Goal: Information Seeking & Learning: Learn about a topic

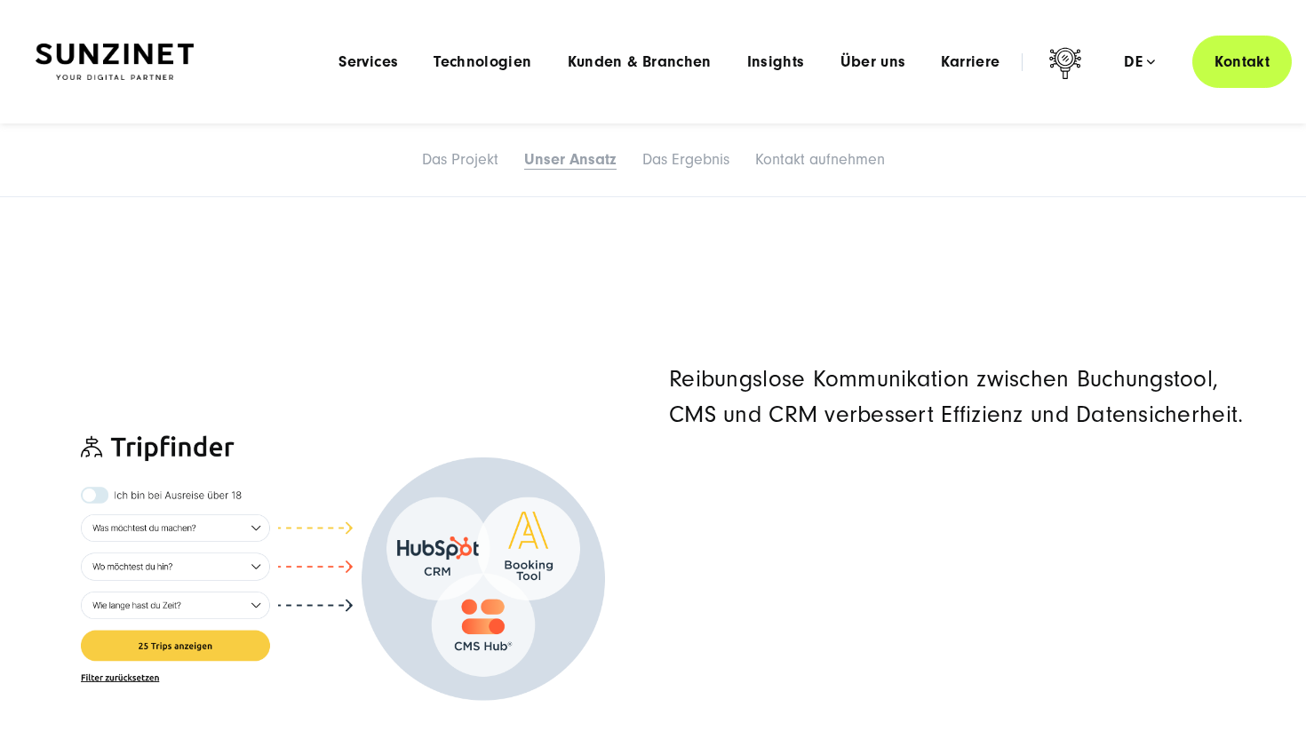
scroll to position [4723, 0]
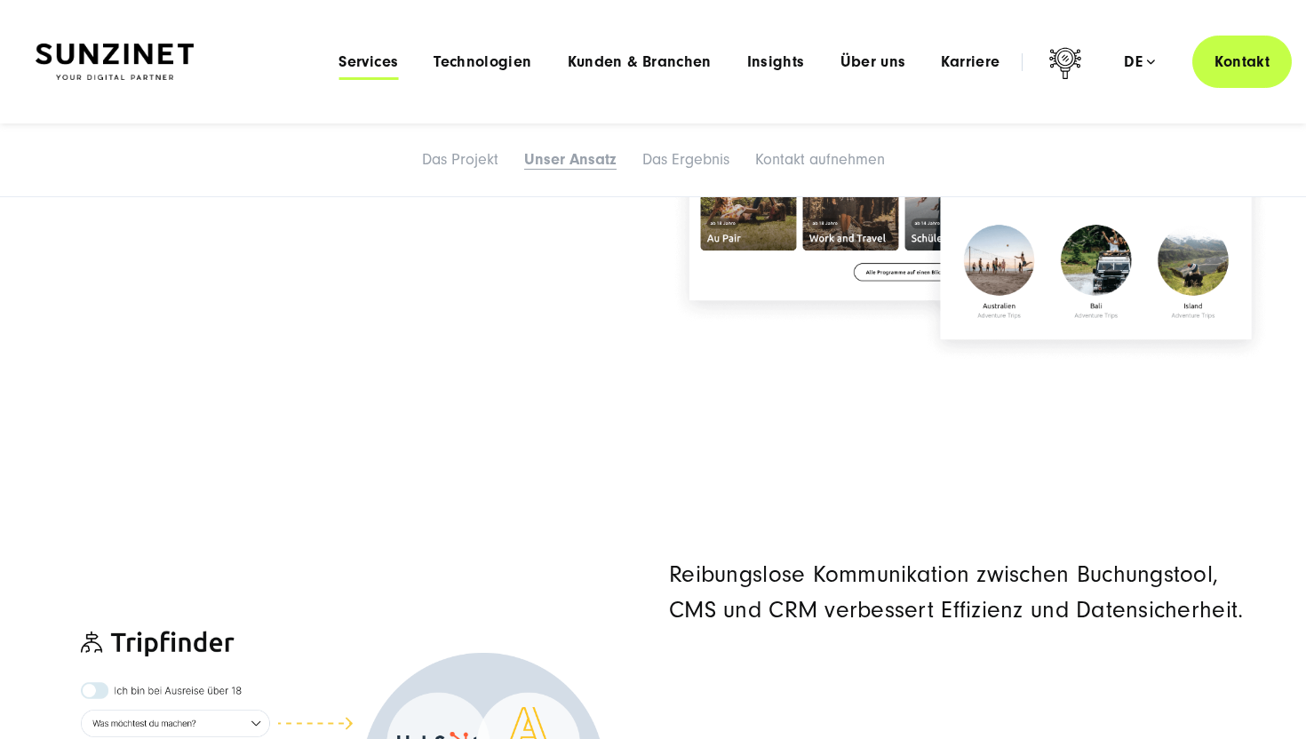
click at [383, 61] on span "Services" at bounding box center [369, 62] width 60 height 18
click at [696, 697] on div "Reibungslose Kommunikation zwischen Buchungstool, CMS und CRM verbessert Effizi…" at bounding box center [970, 713] width 602 height 451
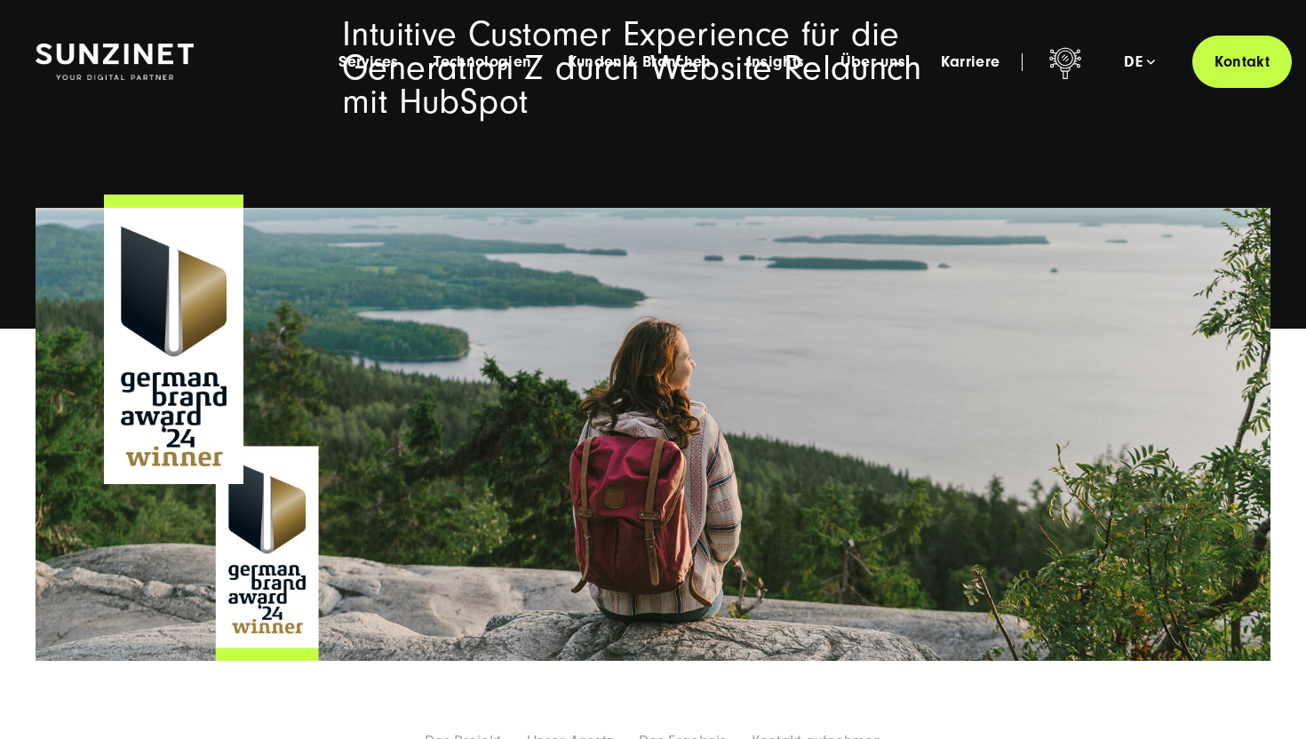
scroll to position [0, 0]
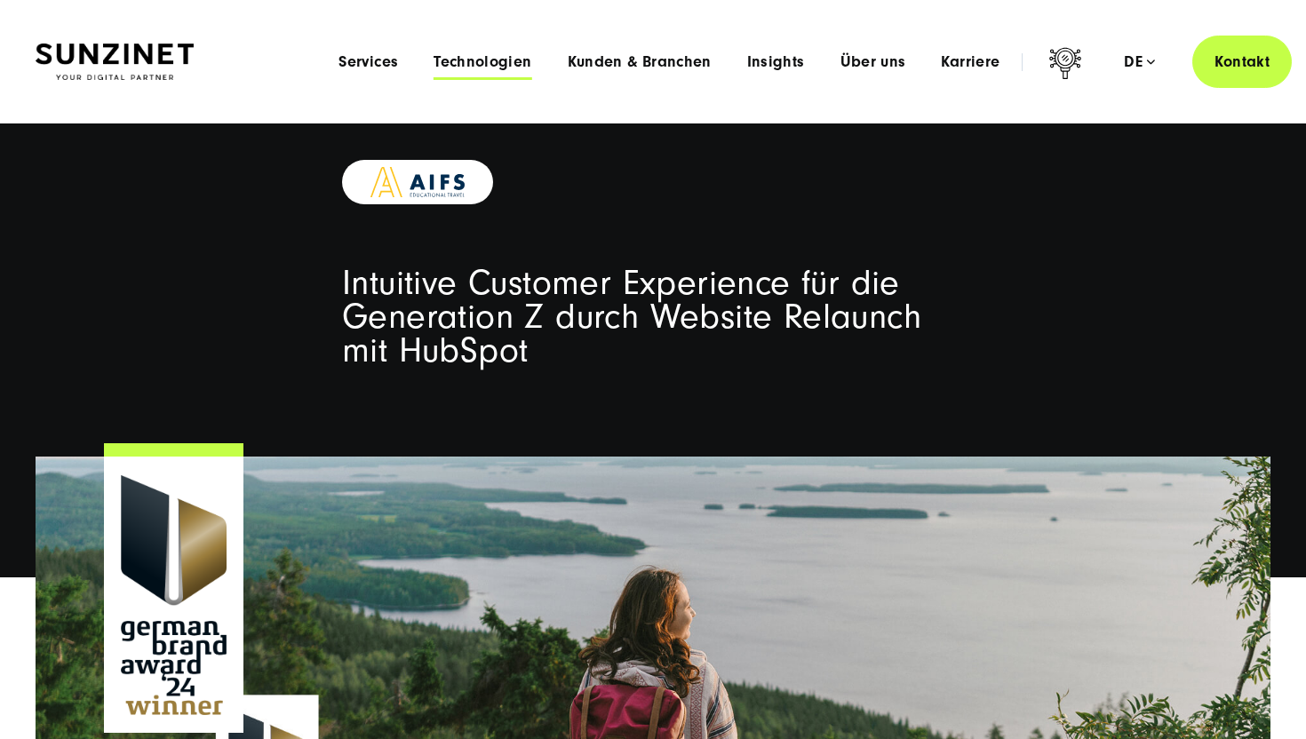
click at [490, 63] on span "Technologien" at bounding box center [483, 62] width 98 height 18
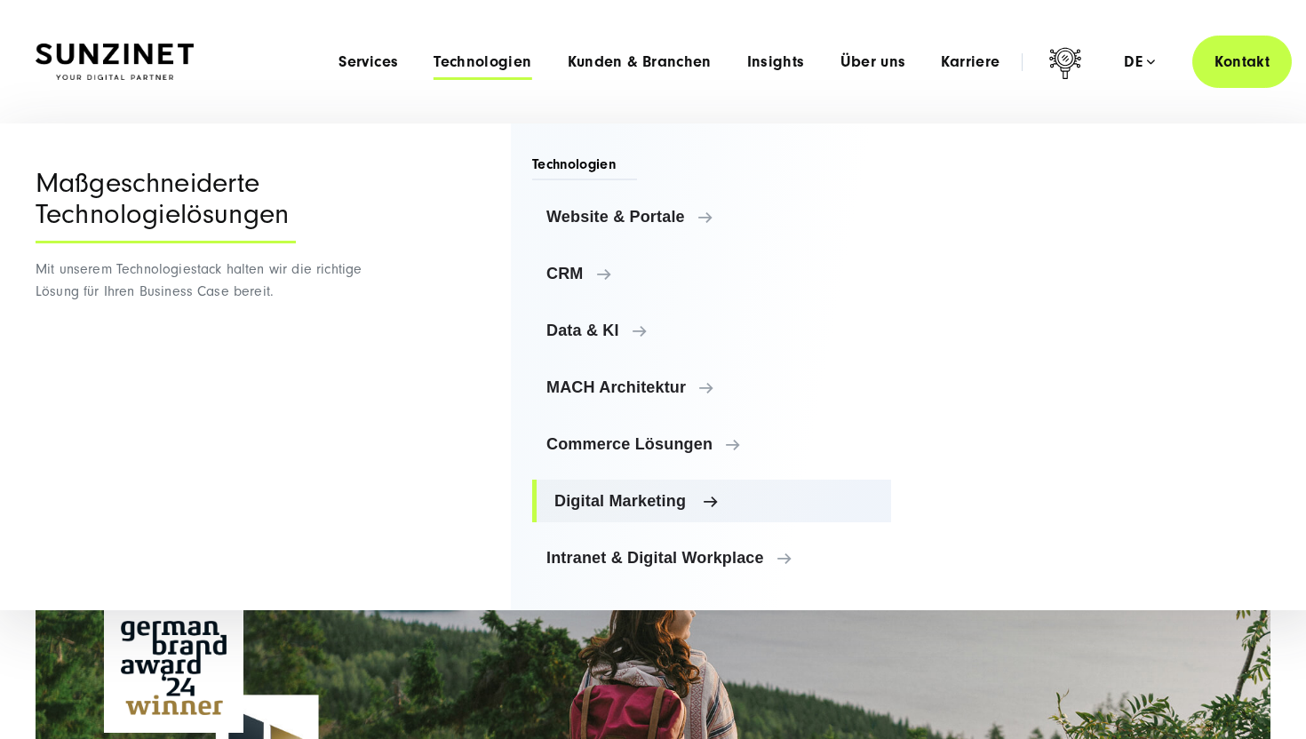
click at [618, 506] on span "Digital Marketing" at bounding box center [715, 501] width 323 height 18
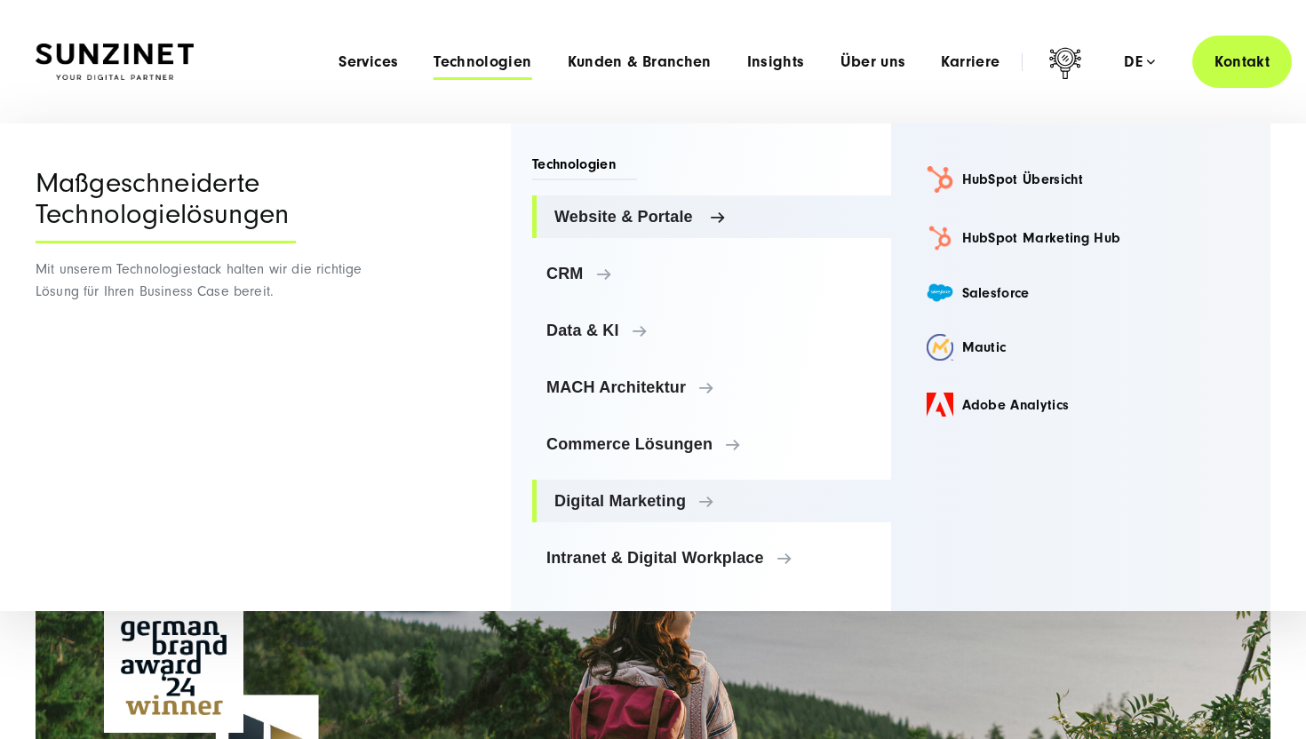
click at [592, 227] on link "Website & Portale" at bounding box center [711, 216] width 359 height 43
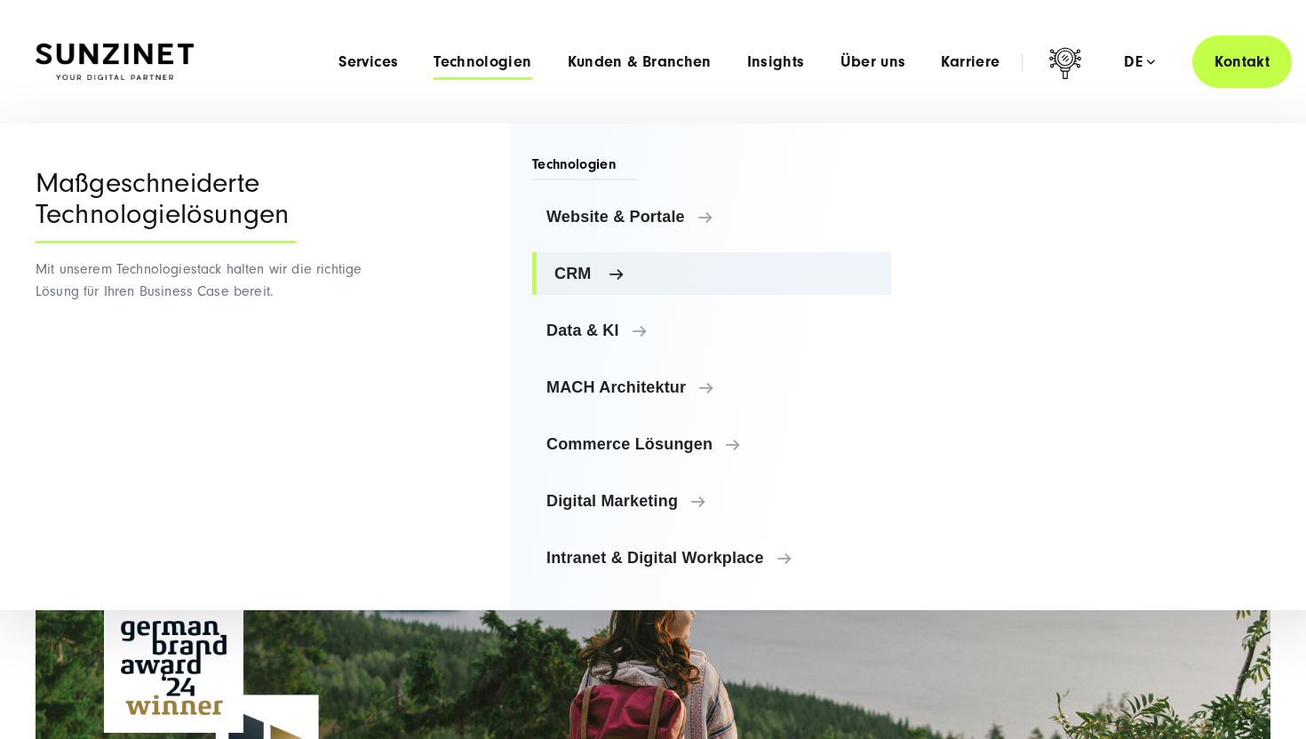
click at [599, 252] on link "CRM" at bounding box center [711, 273] width 359 height 43
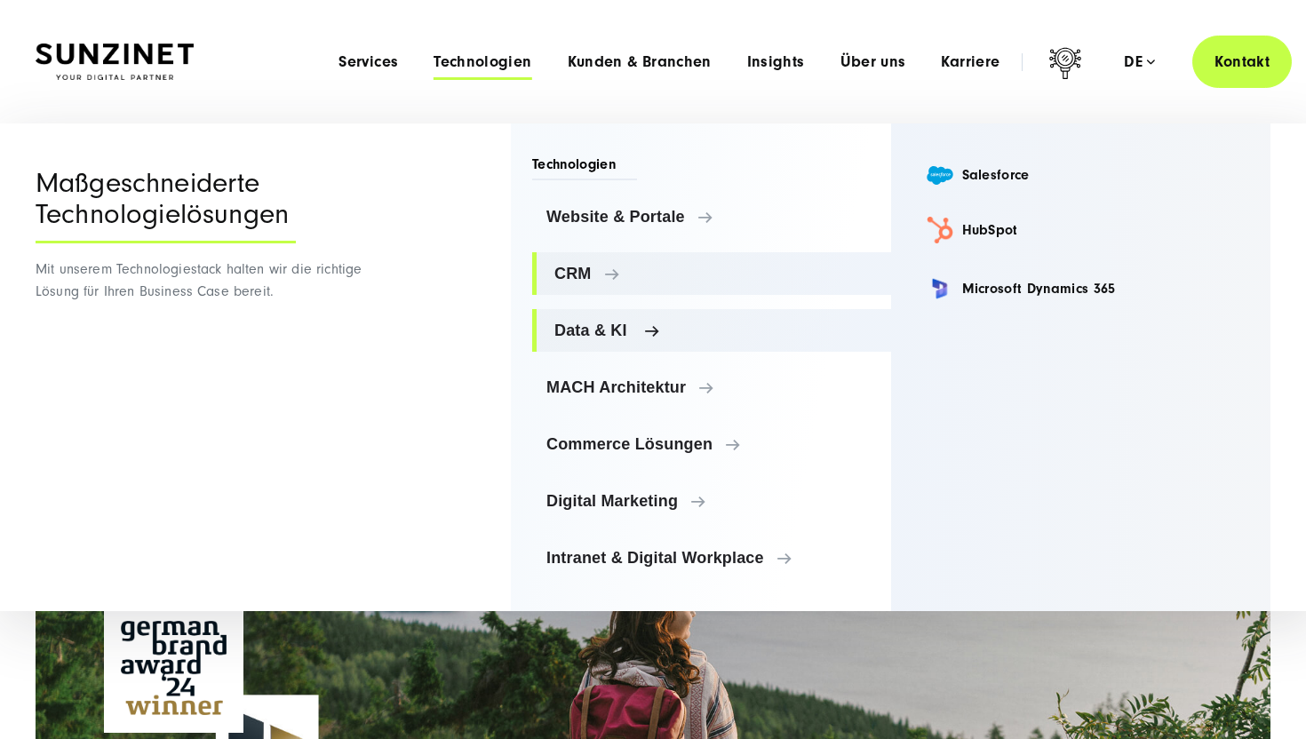
click at [588, 336] on span "Data & KI" at bounding box center [715, 331] width 323 height 18
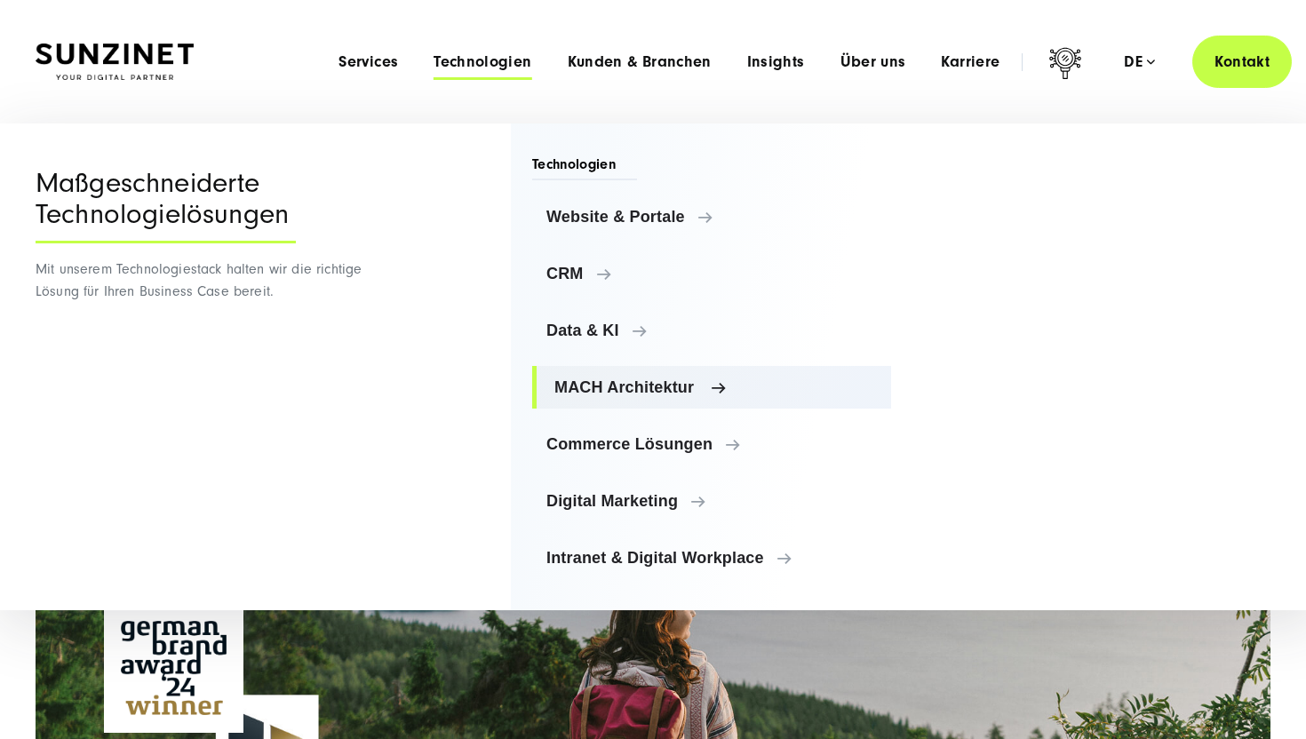
click at [591, 388] on span "MACH Architektur" at bounding box center [715, 388] width 323 height 18
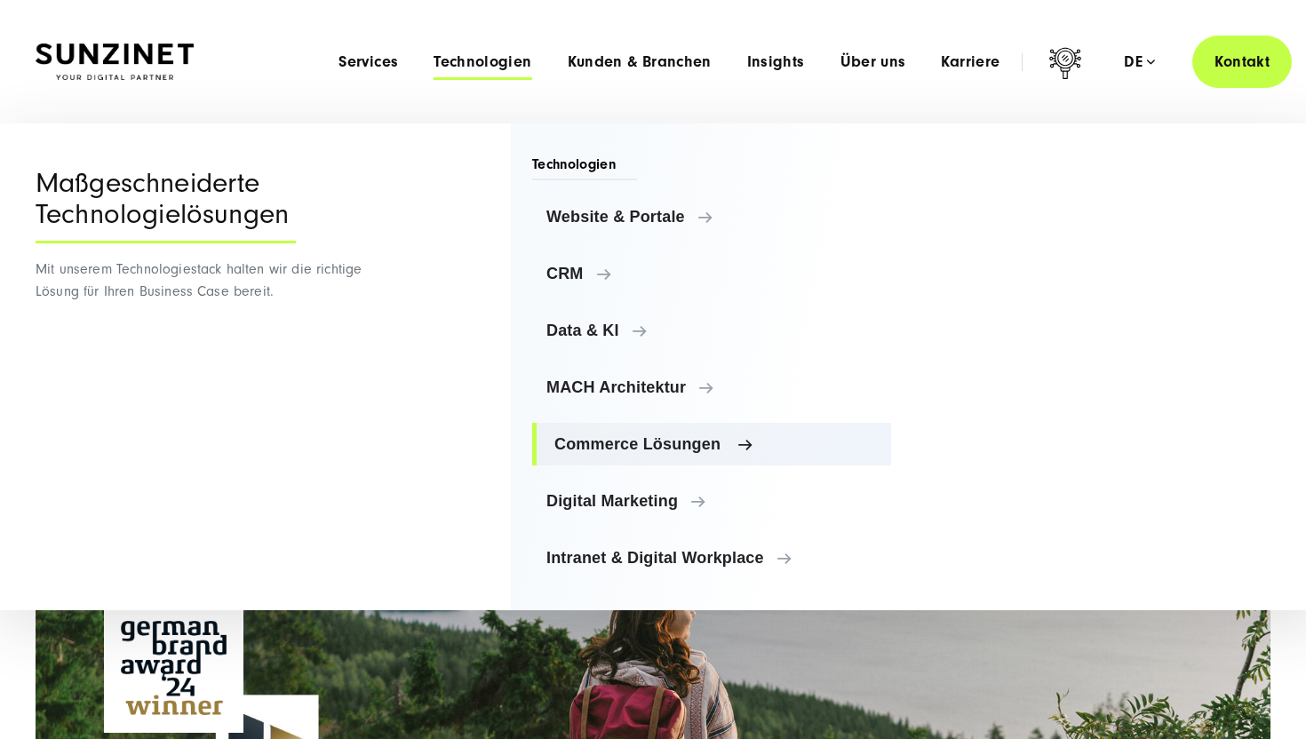
click at [604, 450] on span "Commerce Lösungen" at bounding box center [715, 444] width 323 height 18
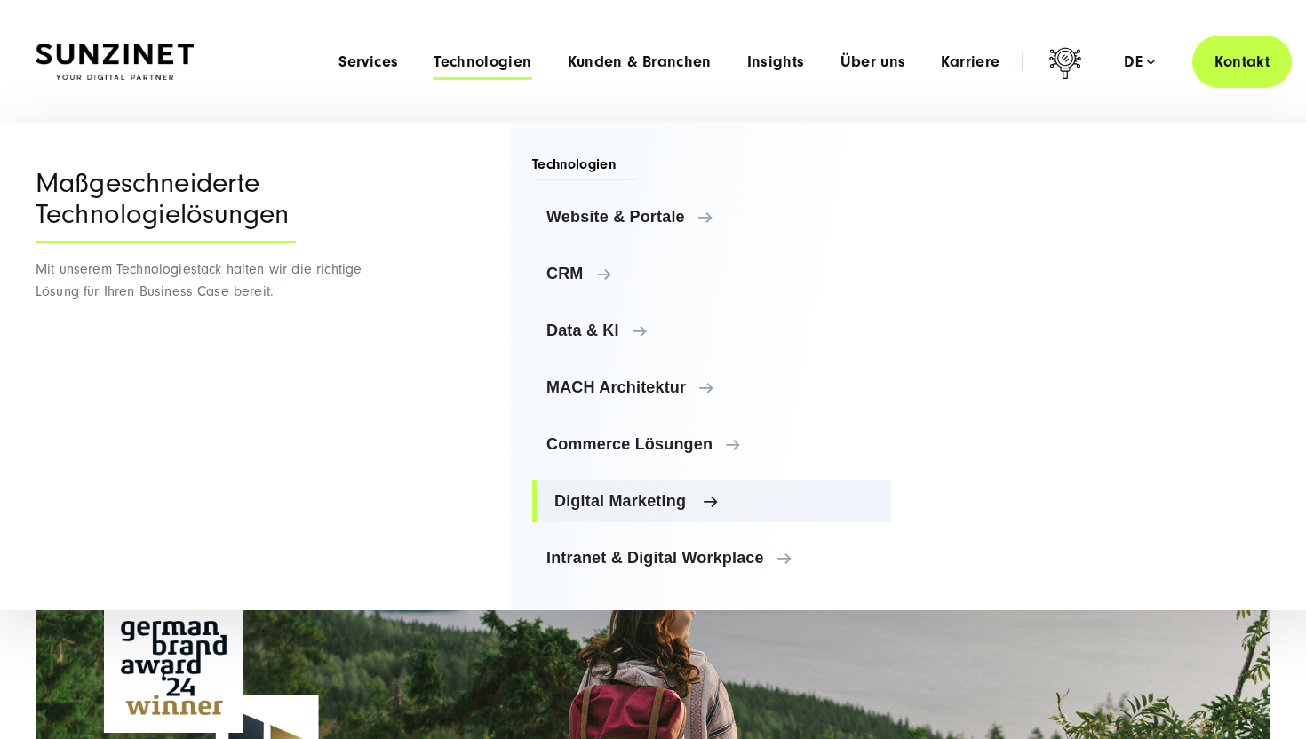
click at [614, 497] on span "Digital Marketing" at bounding box center [715, 501] width 323 height 18
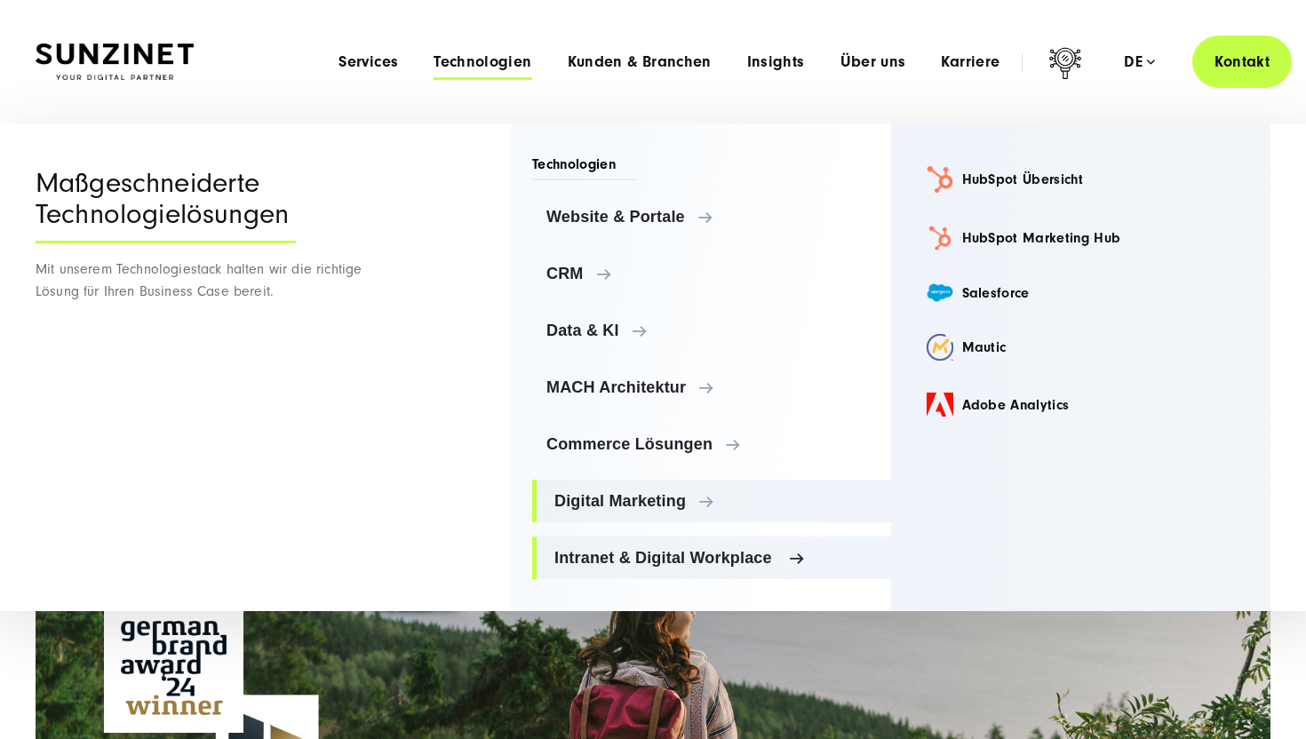
click at [630, 559] on span "Intranet & Digital Workplace" at bounding box center [715, 558] width 323 height 18
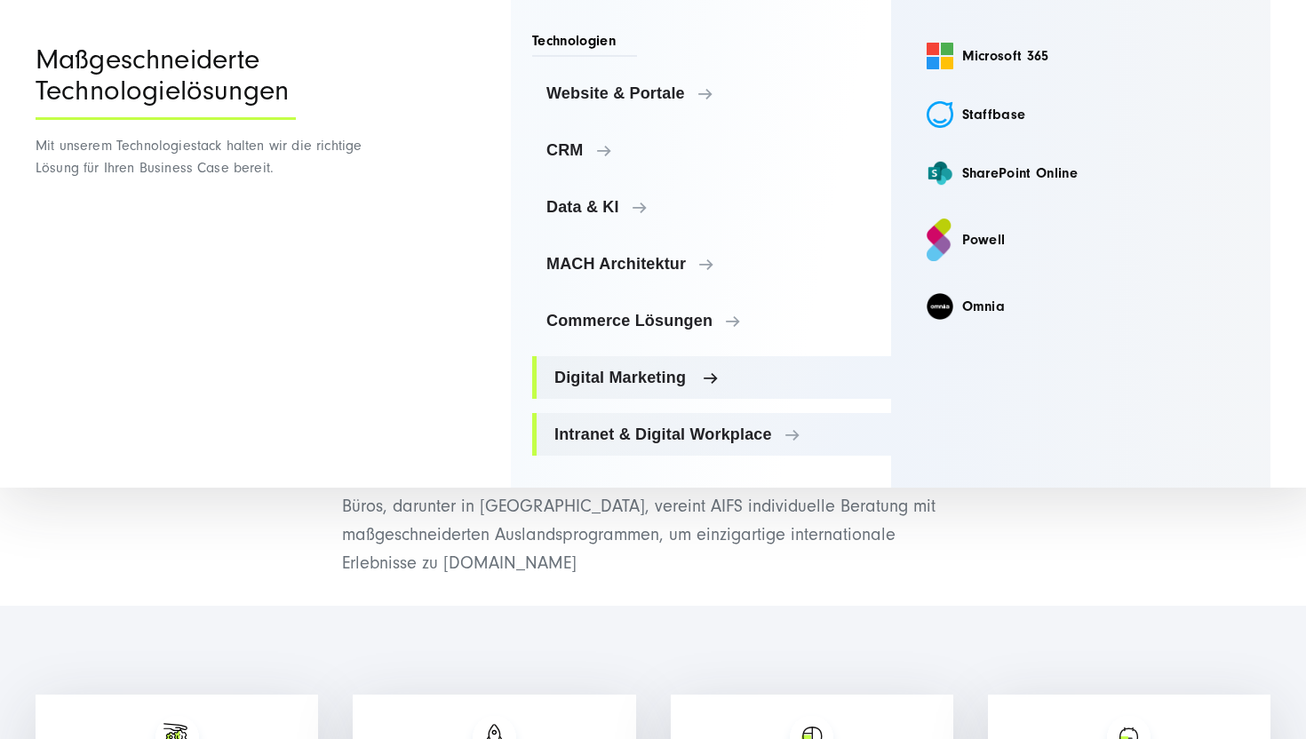
scroll to position [690, 0]
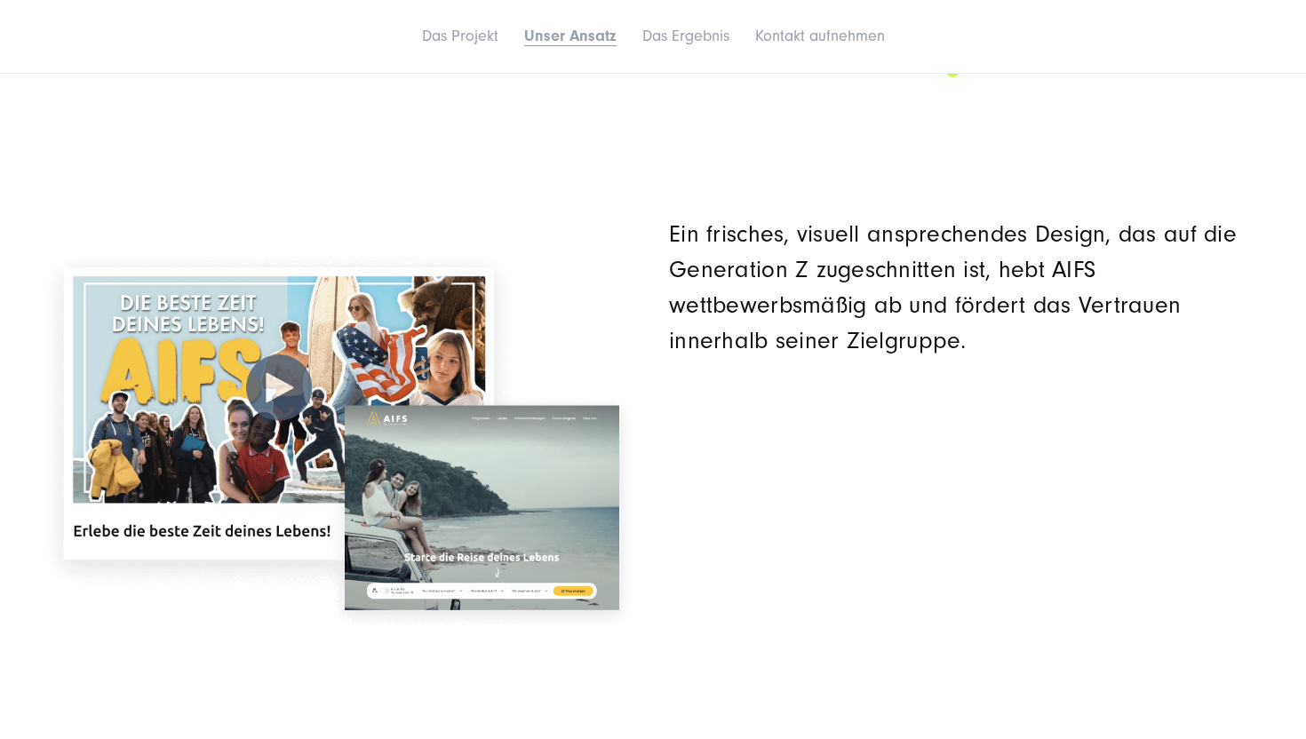
scroll to position [3855, 0]
